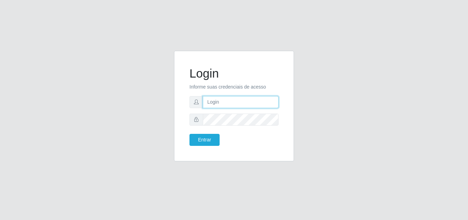
click at [218, 99] on input "text" at bounding box center [241, 102] width 76 height 12
type input "vitoria@saullus"
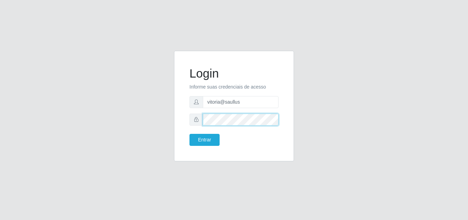
click at [190, 134] on button "Entrar" at bounding box center [205, 140] width 30 height 12
click at [211, 147] on div "Login Informe suas credenciais de acesso vitoria@saullus Entrar" at bounding box center [234, 105] width 103 height 93
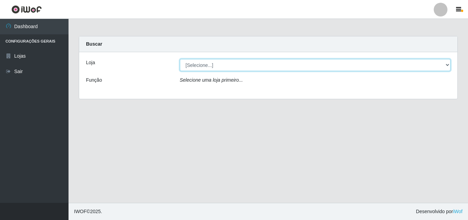
click at [214, 65] on select "[Selecione...] Saullus Supermercados" at bounding box center [315, 65] width 271 height 12
select select "423"
click at [180, 59] on select "[Selecione...] Saullus Supermercados" at bounding box center [315, 65] width 271 height 12
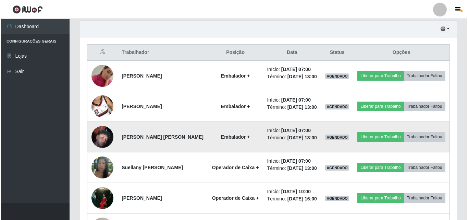
scroll to position [274, 0]
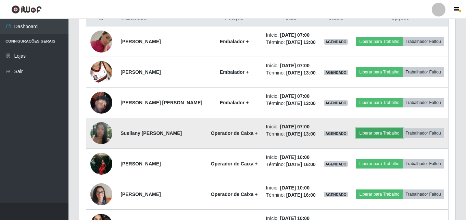
click at [403, 138] on button "Liberar para Trabalho" at bounding box center [379, 133] width 46 height 10
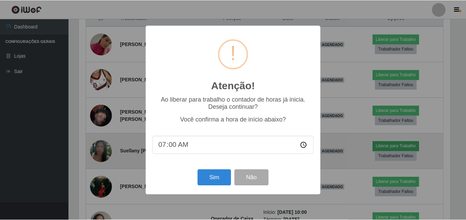
scroll to position [142, 373]
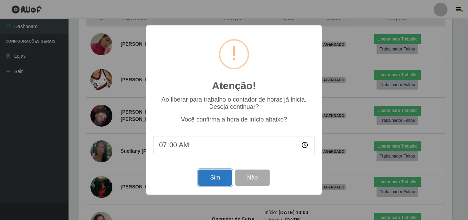
click at [214, 183] on button "Sim" at bounding box center [214, 177] width 33 height 16
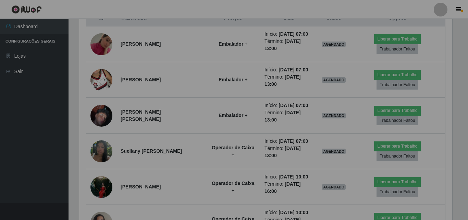
click at [214, 183] on div "Atenção! × Ao liberar para trabalho o contador de horas já inicia. Deseja conti…" at bounding box center [234, 110] width 468 height 220
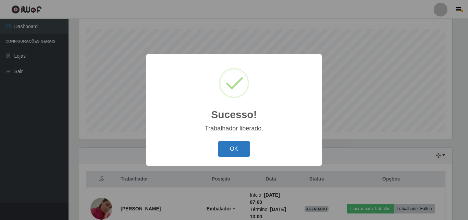
click at [239, 152] on button "OK" at bounding box center [234, 149] width 32 height 16
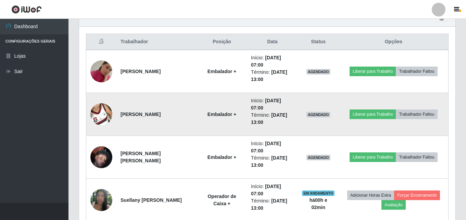
scroll to position [285, 0]
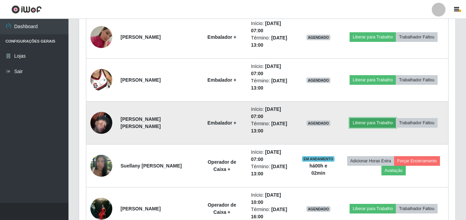
click at [374, 121] on button "Liberar para Trabalho" at bounding box center [373, 123] width 46 height 10
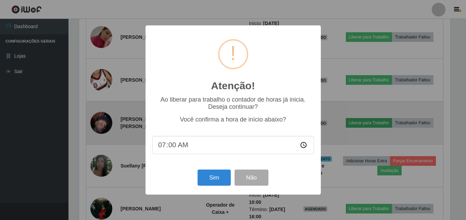
scroll to position [142, 373]
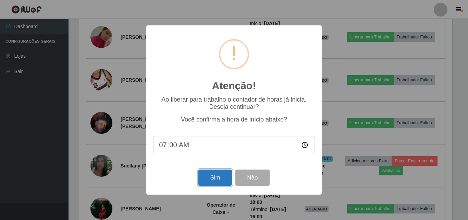
click at [212, 181] on button "Sim" at bounding box center [214, 177] width 33 height 16
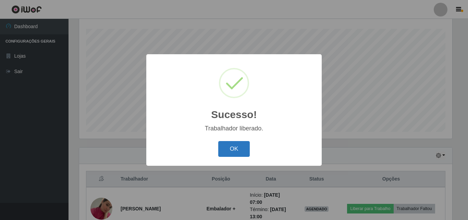
click at [245, 149] on button "OK" at bounding box center [234, 149] width 32 height 16
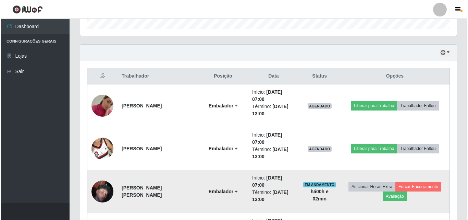
scroll to position [251, 0]
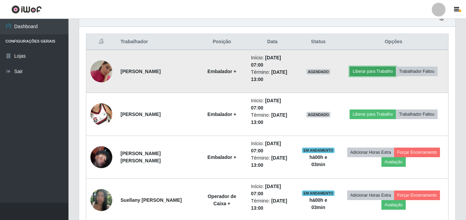
click at [368, 70] on button "Liberar para Trabalho" at bounding box center [373, 71] width 46 height 10
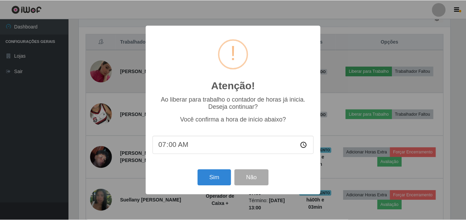
scroll to position [142, 373]
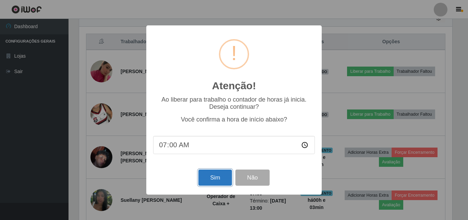
click at [223, 176] on button "Sim" at bounding box center [214, 177] width 33 height 16
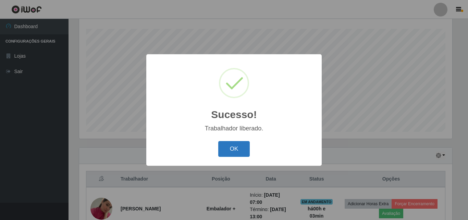
click at [249, 154] on button "OK" at bounding box center [234, 149] width 32 height 16
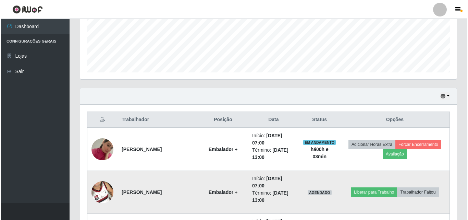
scroll to position [251, 0]
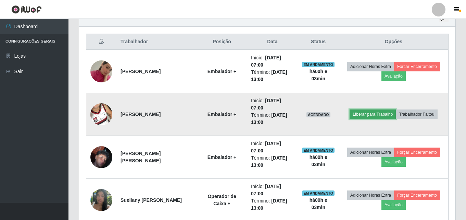
click at [369, 115] on button "Liberar para Trabalho" at bounding box center [373, 114] width 46 height 10
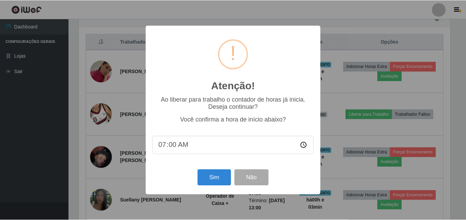
scroll to position [142, 373]
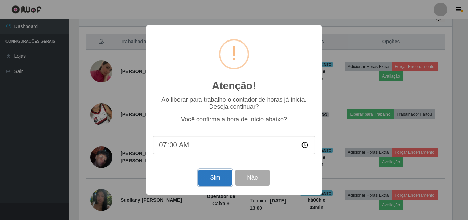
click at [208, 177] on button "Sim" at bounding box center [214, 177] width 33 height 16
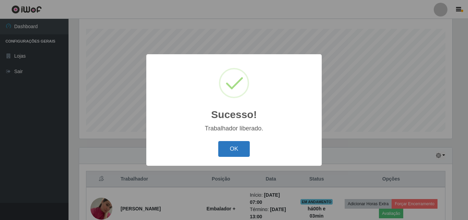
click at [243, 154] on button "OK" at bounding box center [234, 149] width 32 height 16
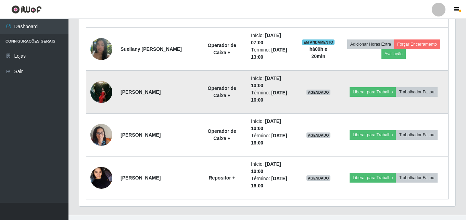
scroll to position [413, 0]
